Goal: Information Seeking & Learning: Check status

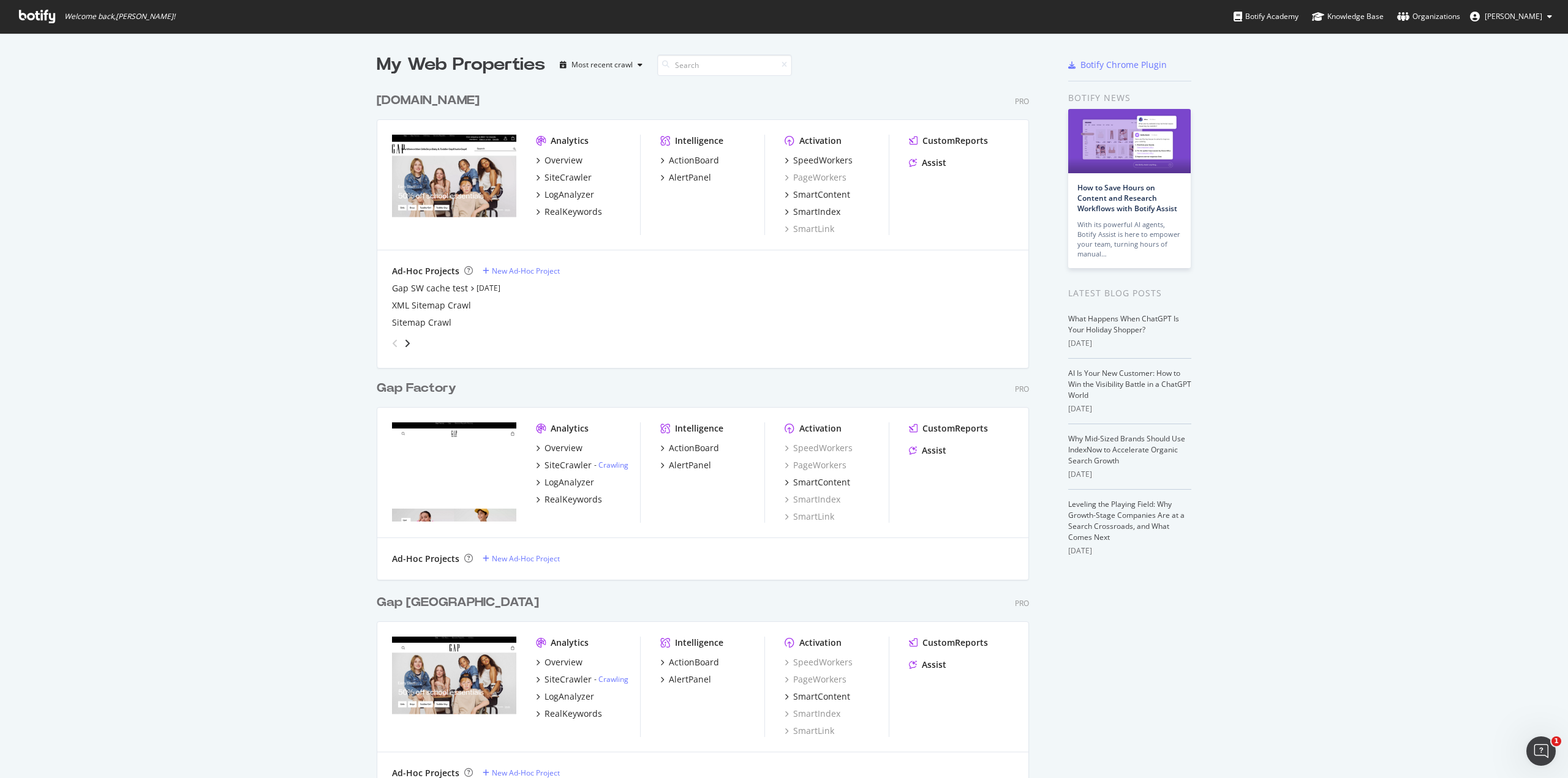
click at [1442, 334] on div "My Web Properties Most recent crawl Gap.com Pro Analytics Overview SiteCrawler …" at bounding box center [784, 770] width 1568 height 1474
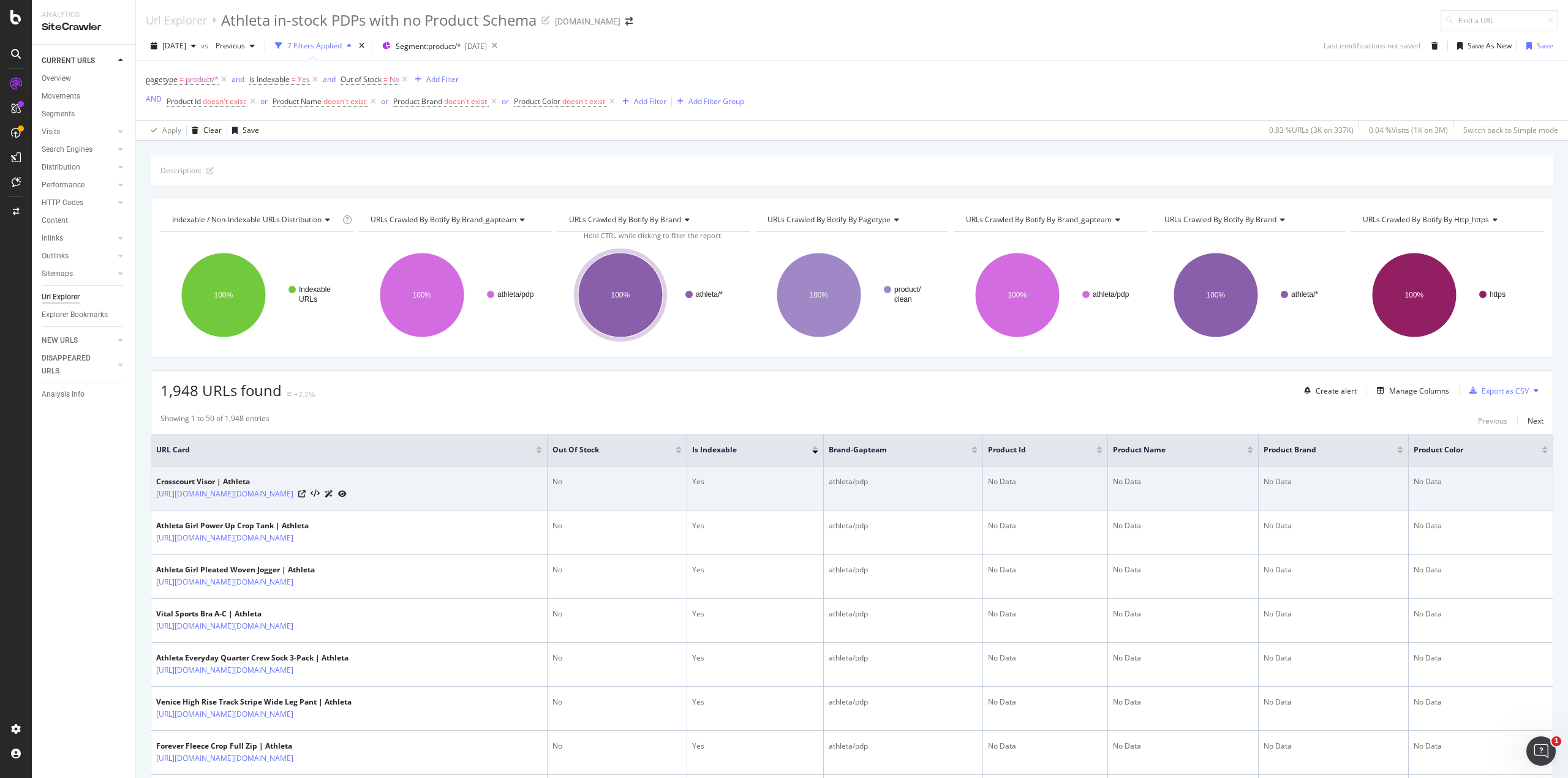
click at [347, 488] on div at bounding box center [322, 494] width 48 height 13
click at [306, 491] on icon at bounding box center [301, 494] width 7 height 7
